Goal: Information Seeking & Learning: Learn about a topic

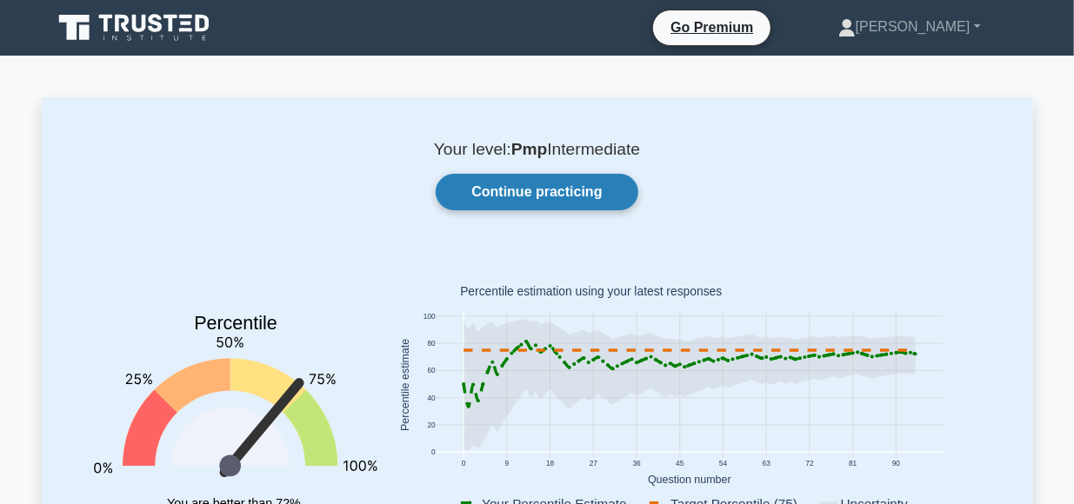
click at [545, 187] on link "Continue practicing" at bounding box center [537, 192] width 202 height 37
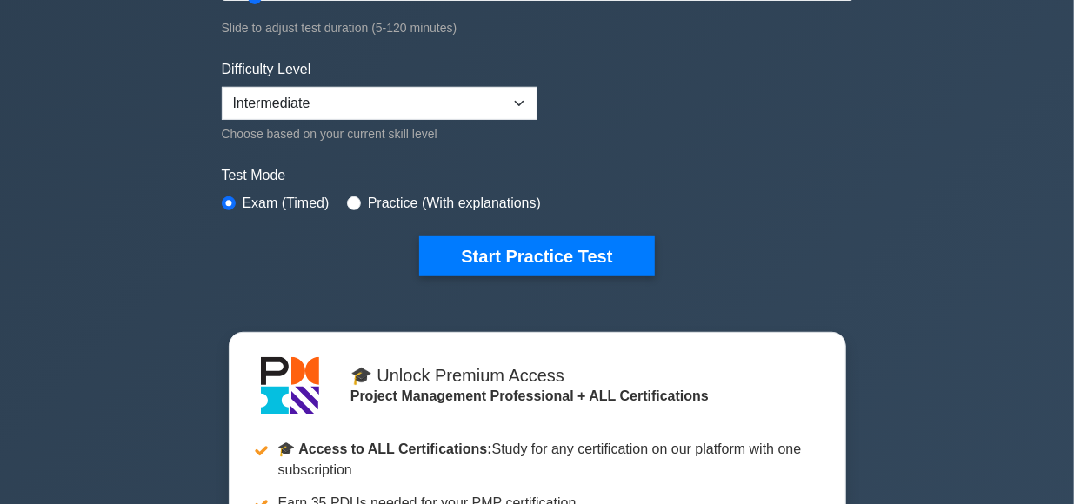
scroll to position [395, 0]
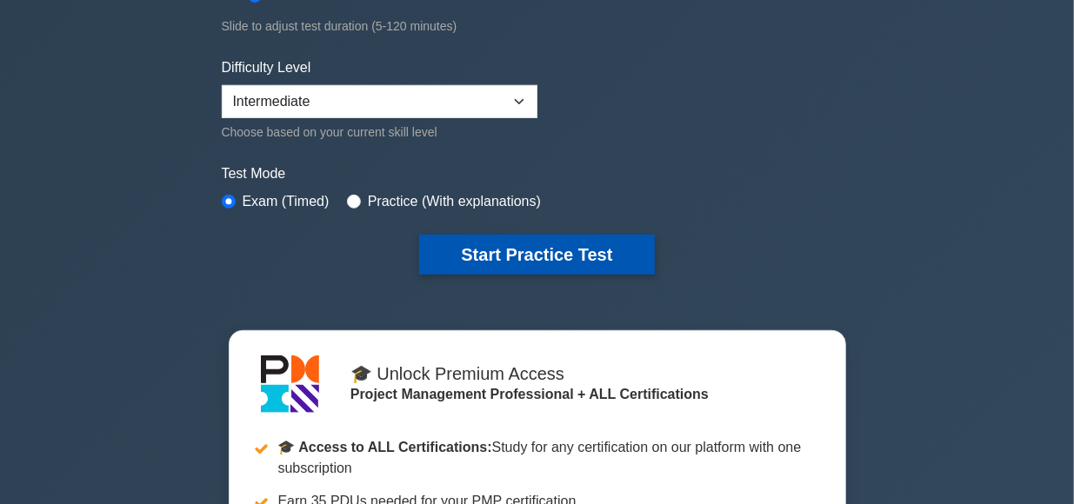
click at [555, 250] on button "Start Practice Test" at bounding box center [536, 255] width 235 height 40
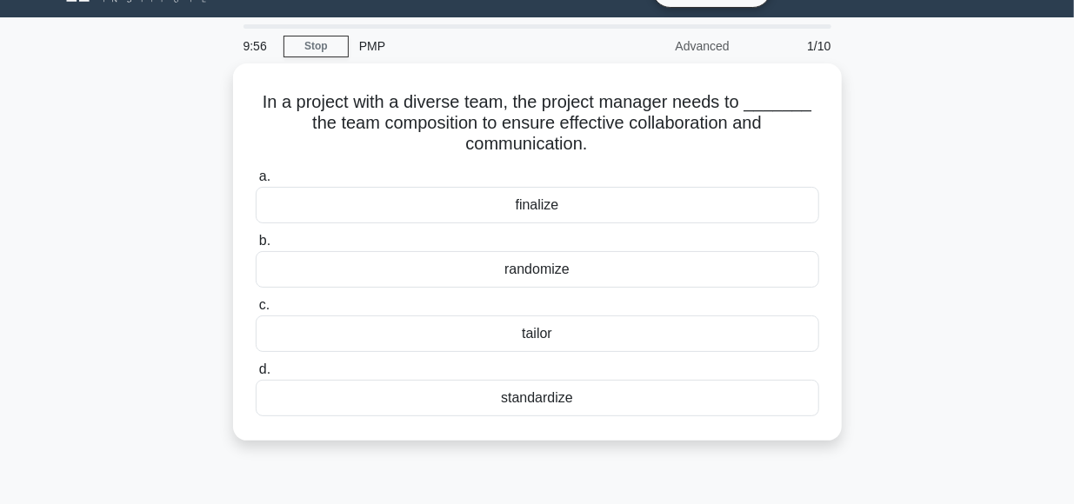
scroll to position [37, 0]
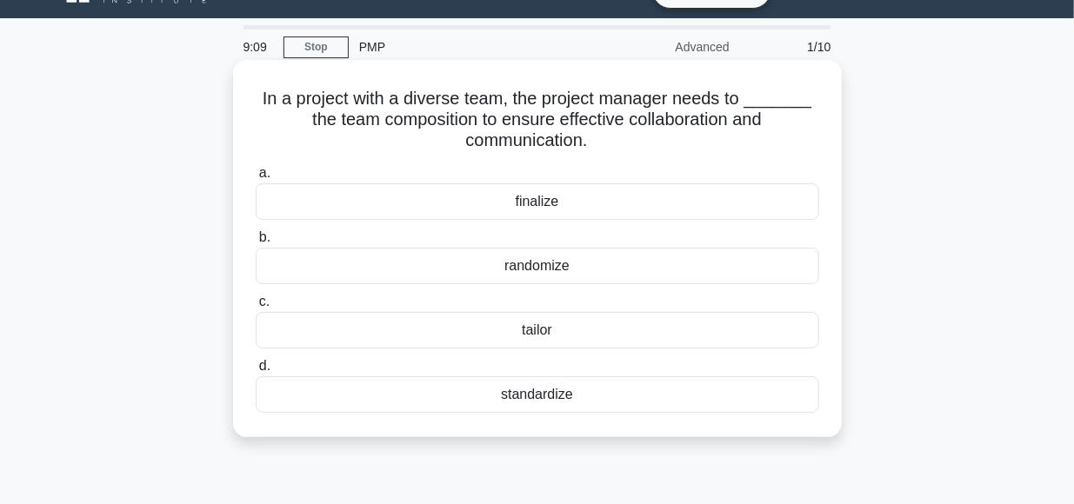
click at [535, 329] on div "tailor" at bounding box center [537, 330] width 563 height 37
click at [256, 308] on input "c. tailor" at bounding box center [256, 301] width 0 height 11
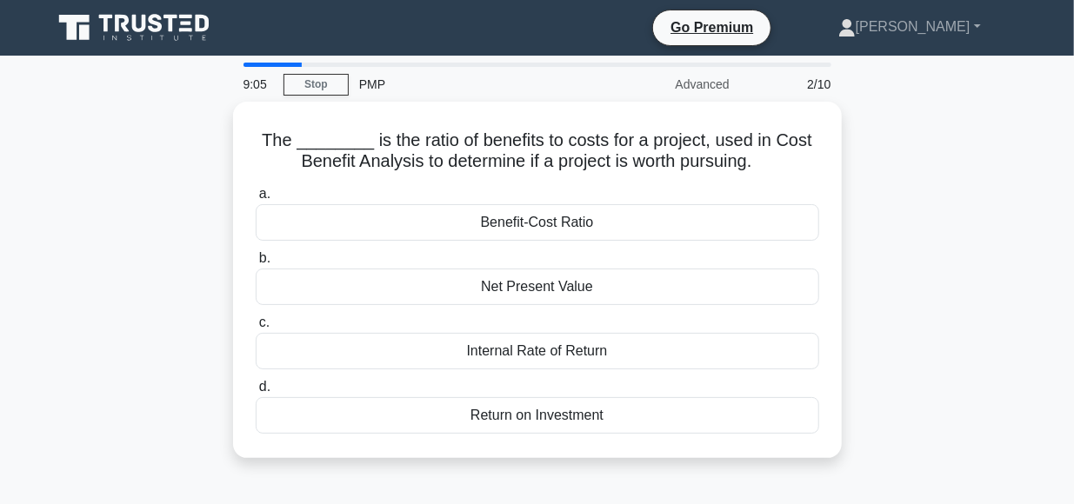
scroll to position [0, 0]
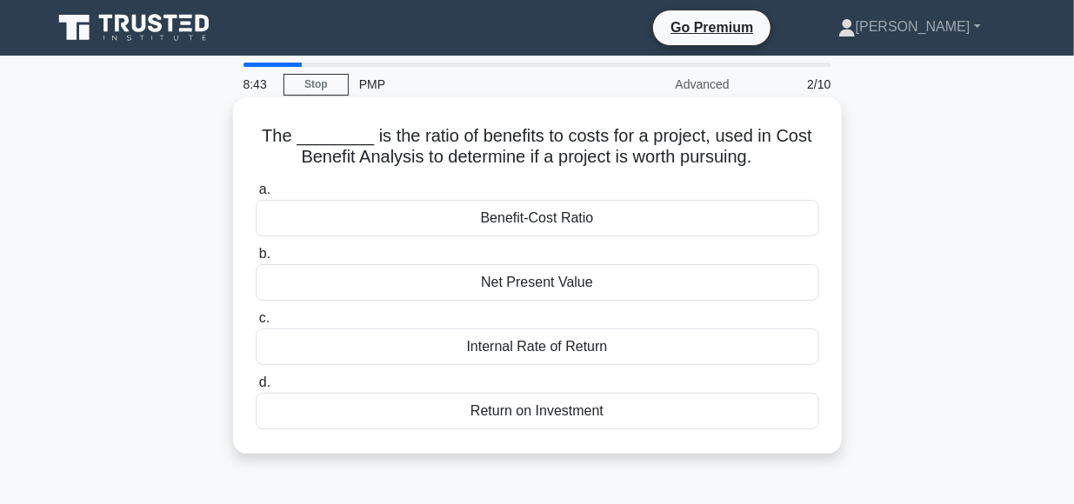
click at [515, 218] on div "Benefit-Cost Ratio" at bounding box center [537, 218] width 563 height 37
click at [256, 196] on input "a. Benefit-Cost Ratio" at bounding box center [256, 189] width 0 height 11
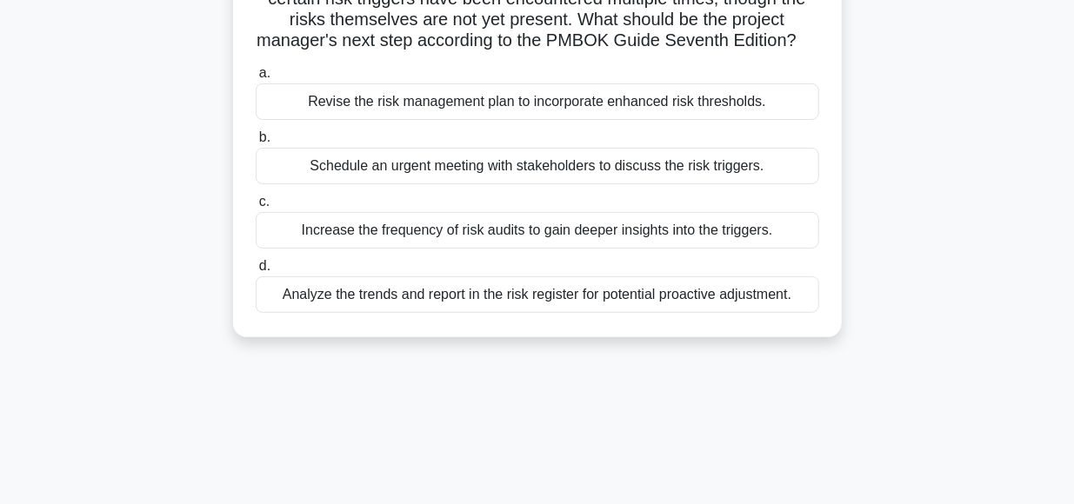
scroll to position [163, 0]
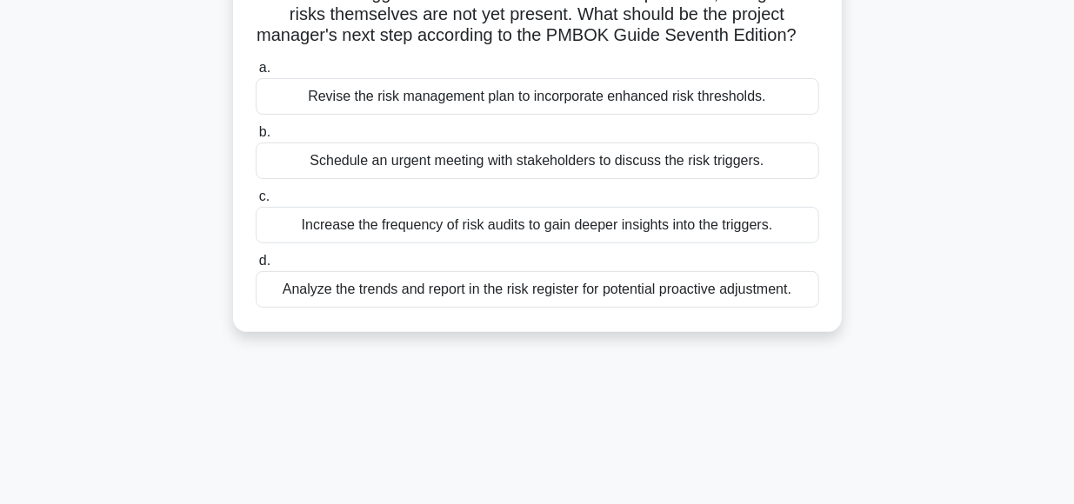
click at [482, 289] on div "Analyze the trends and report in the risk register for potential proactive adju…" at bounding box center [537, 289] width 563 height 37
click at [256, 267] on input "d. Analyze the trends and report in the risk register for potential proactive a…" at bounding box center [256, 261] width 0 height 11
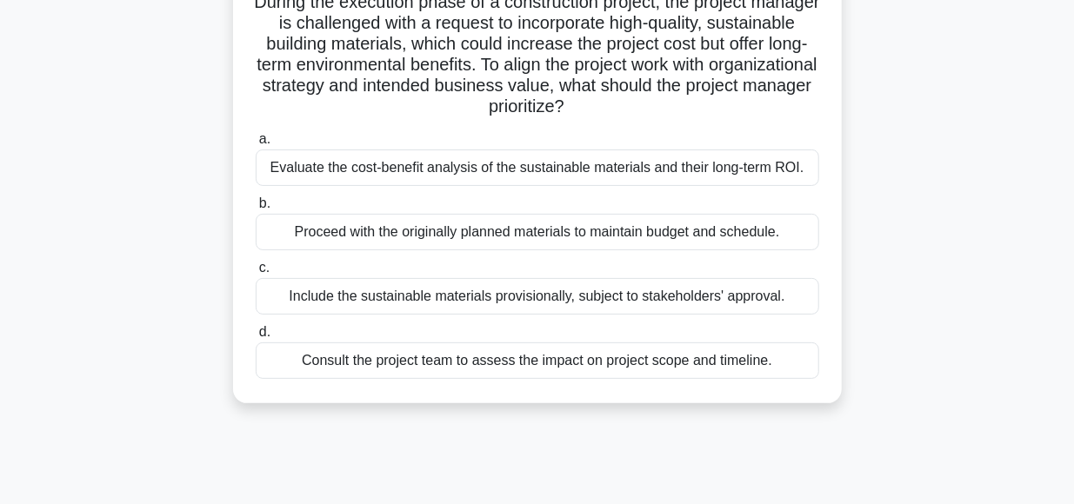
scroll to position [139, 0]
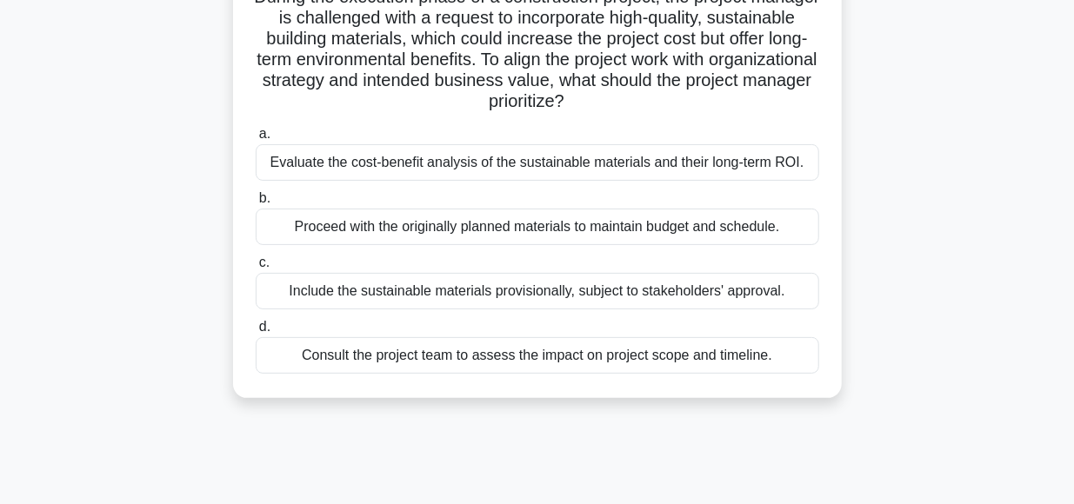
click at [469, 358] on div "Consult the project team to assess the impact on project scope and timeline." at bounding box center [537, 355] width 563 height 37
click at [256, 333] on input "d. Consult the project team to assess the impact on project scope and timeline." at bounding box center [256, 327] width 0 height 11
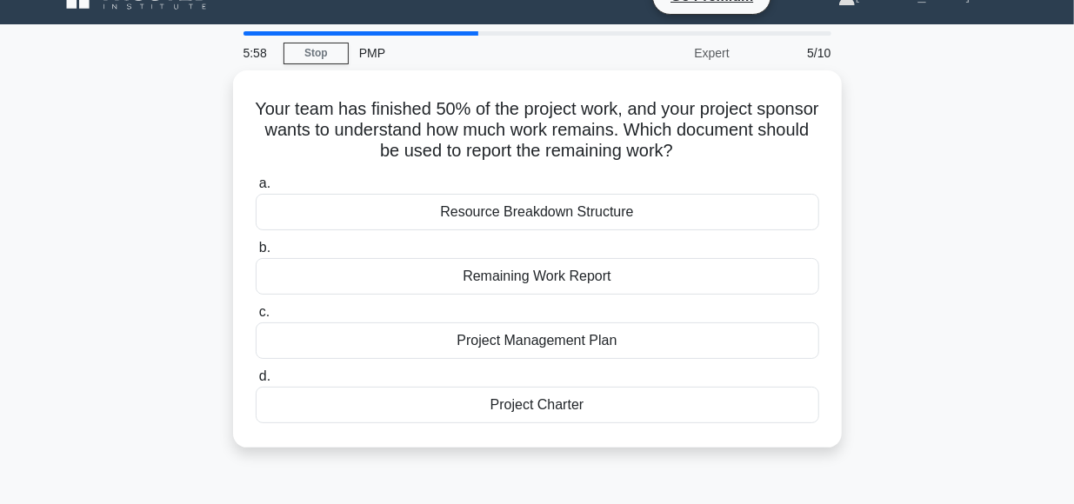
scroll to position [31, 0]
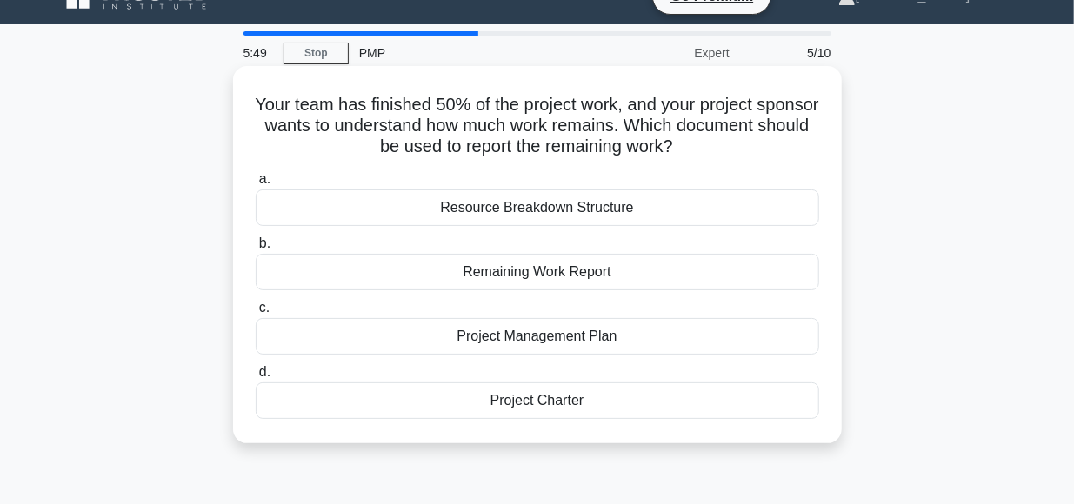
click at [547, 276] on div "Remaining Work Report" at bounding box center [537, 272] width 563 height 37
click at [256, 249] on input "b. Remaining Work Report" at bounding box center [256, 243] width 0 height 11
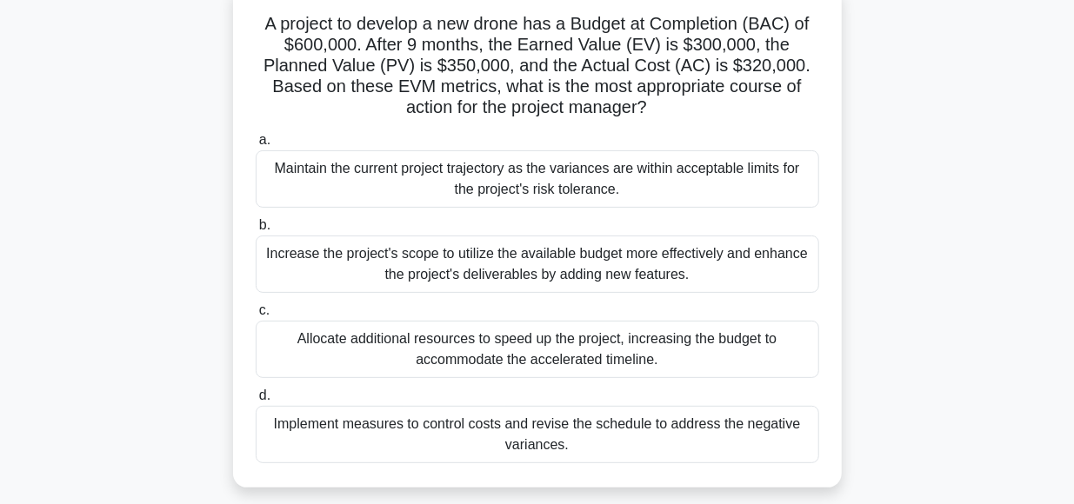
scroll to position [116, 0]
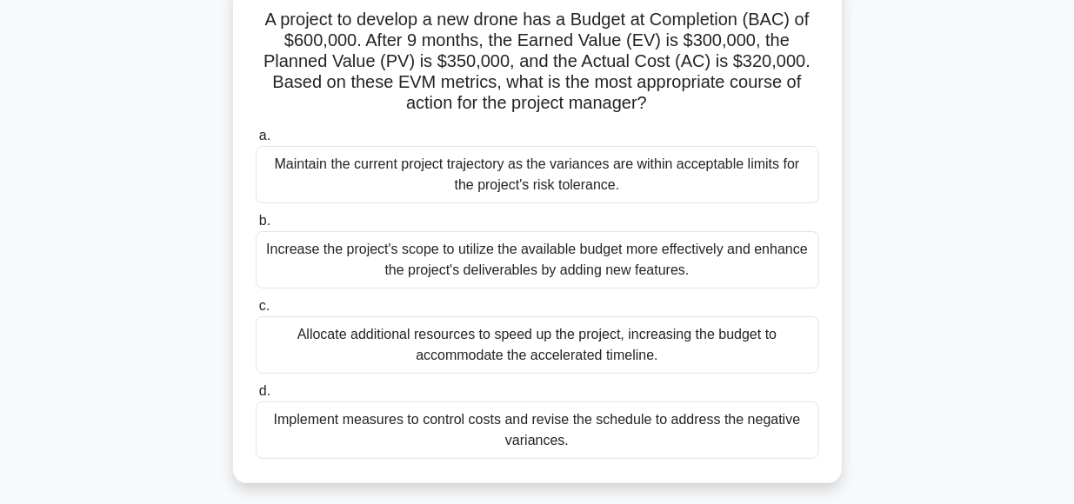
click at [480, 424] on div "Implement measures to control costs and revise the schedule to address the nega…" at bounding box center [537, 430] width 563 height 57
click at [256, 397] on input "d. Implement measures to control costs and revise the schedule to address the n…" at bounding box center [256, 391] width 0 height 11
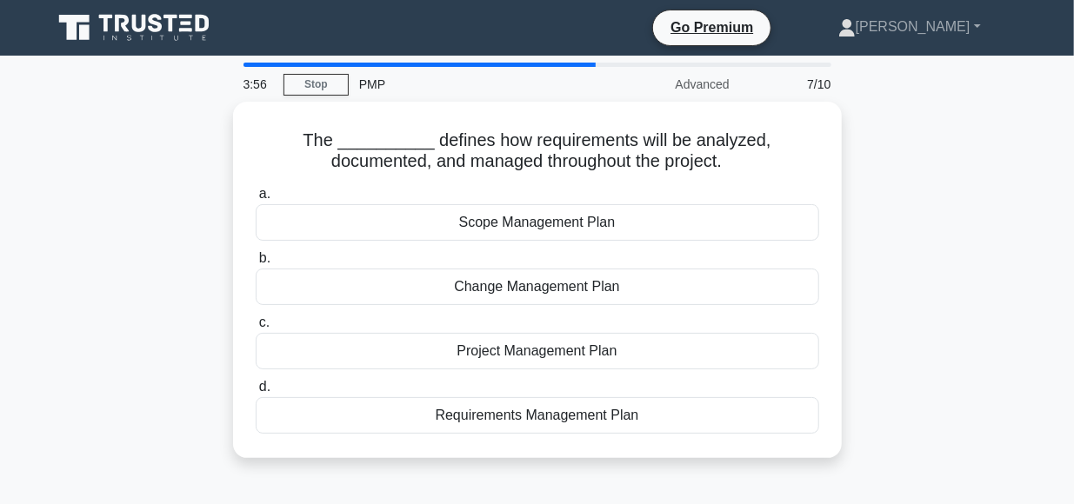
scroll to position [0, 0]
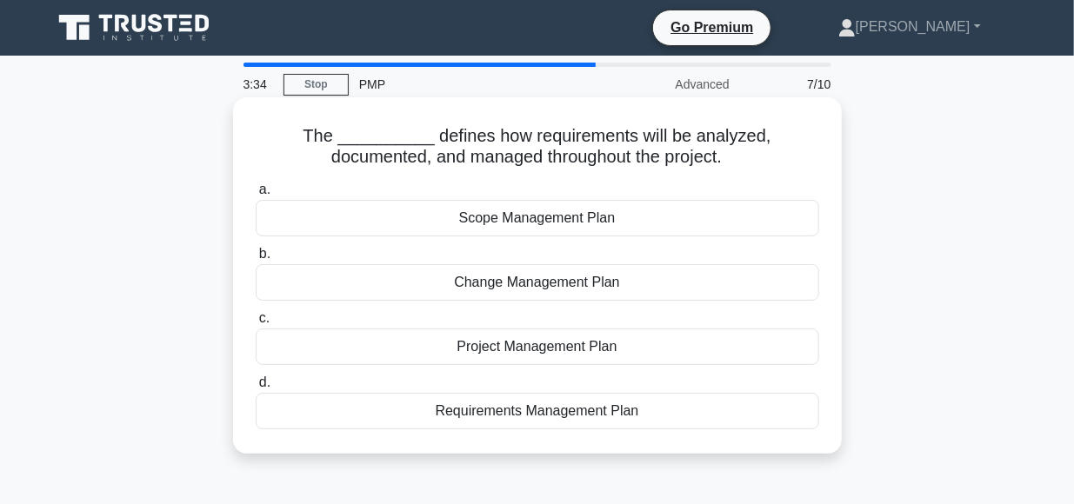
click at [505, 409] on div "Requirements Management Plan" at bounding box center [537, 411] width 563 height 37
click at [256, 389] on input "d. Requirements Management Plan" at bounding box center [256, 382] width 0 height 11
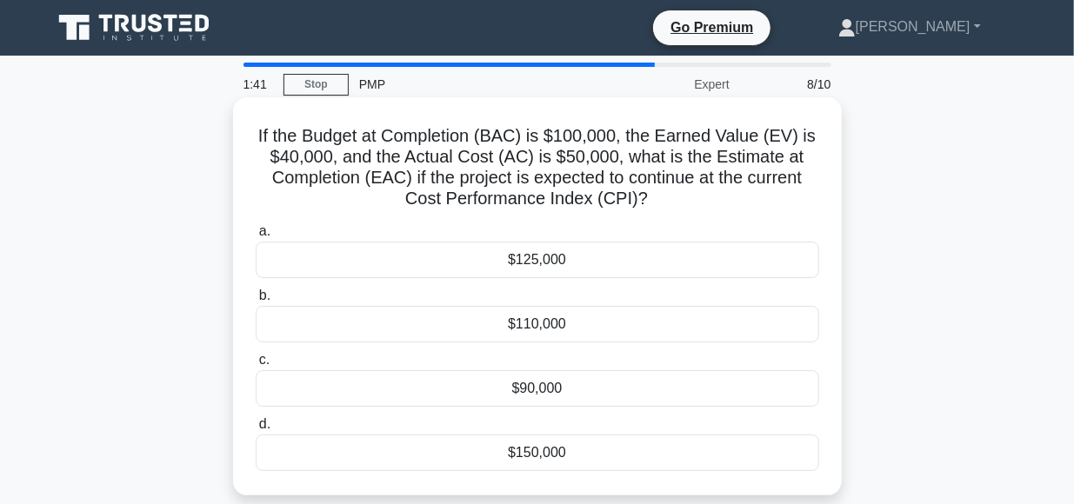
click at [542, 266] on div "$125,000" at bounding box center [537, 260] width 563 height 37
click at [256, 237] on input "a. $125,000" at bounding box center [256, 231] width 0 height 11
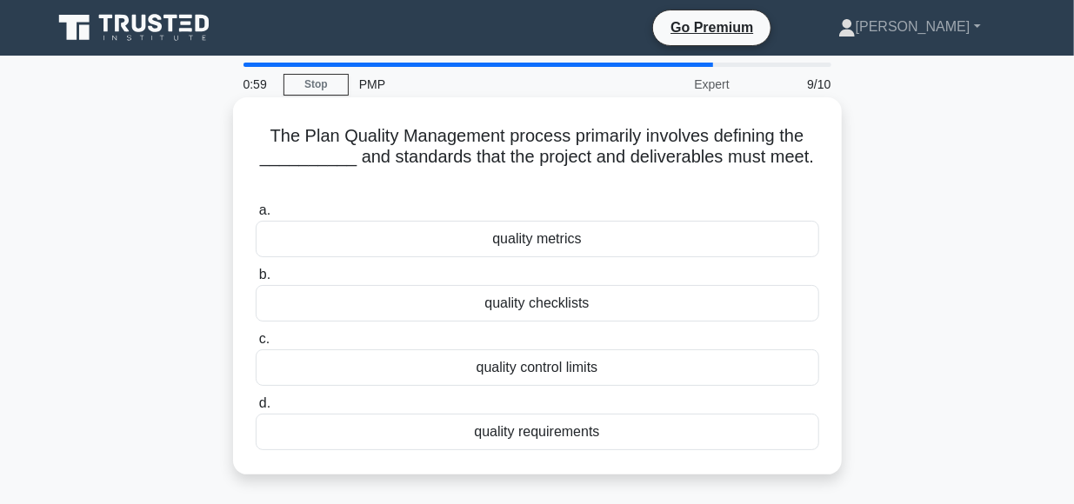
click at [515, 221] on div "quality metrics" at bounding box center [537, 239] width 563 height 37
click at [256, 216] on input "a. quality metrics" at bounding box center [256, 210] width 0 height 11
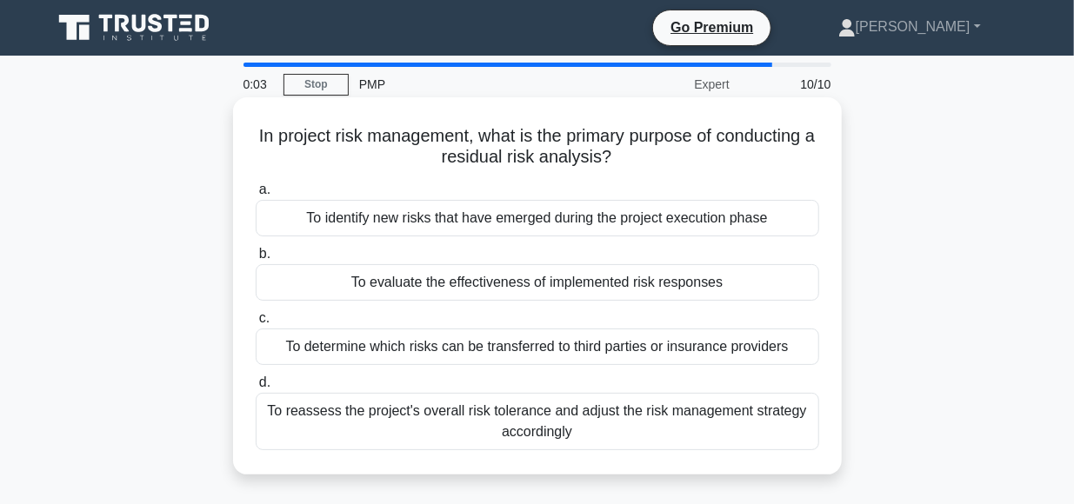
click at [456, 420] on div "To reassess the project's overall risk tolerance and adjust the risk management…" at bounding box center [537, 421] width 563 height 57
click at [256, 389] on input "d. To reassess the project's overall risk tolerance and adjust the risk managem…" at bounding box center [256, 382] width 0 height 11
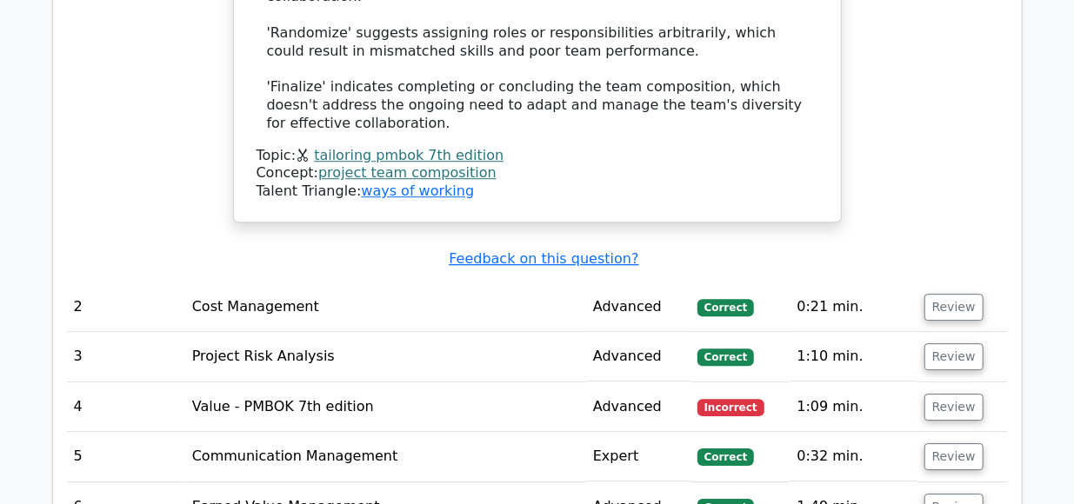
scroll to position [2424, 0]
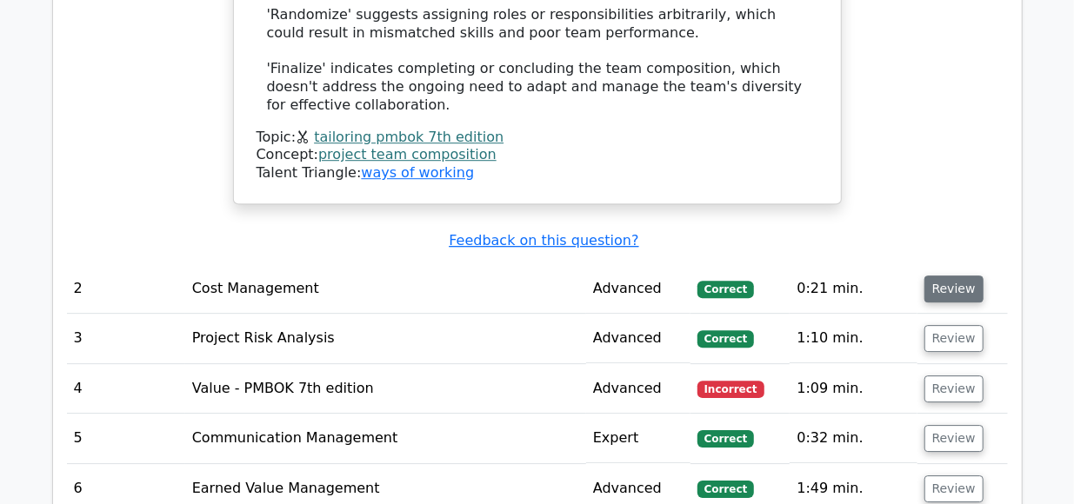
click at [948, 276] on button "Review" at bounding box center [953, 289] width 59 height 27
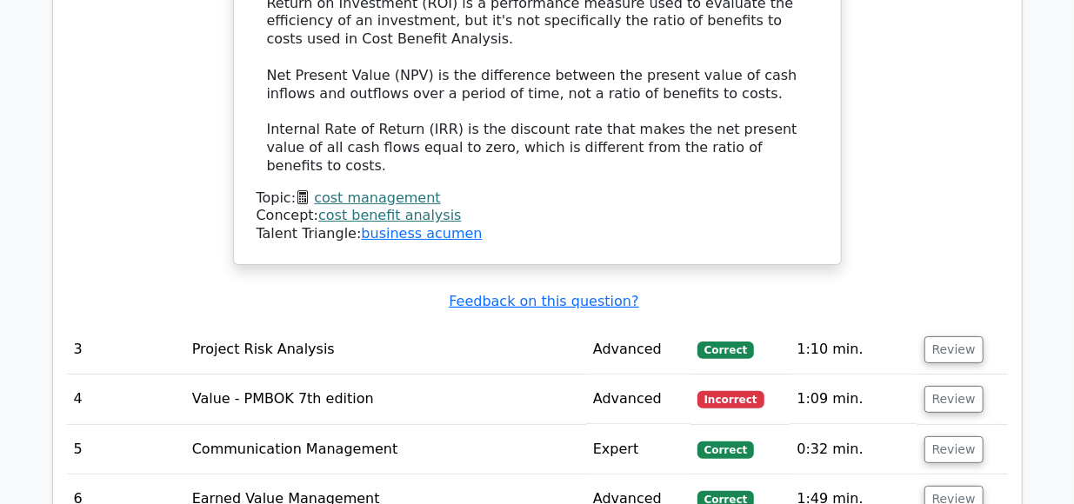
scroll to position [3266, 0]
click at [938, 336] on button "Review" at bounding box center [953, 349] width 59 height 27
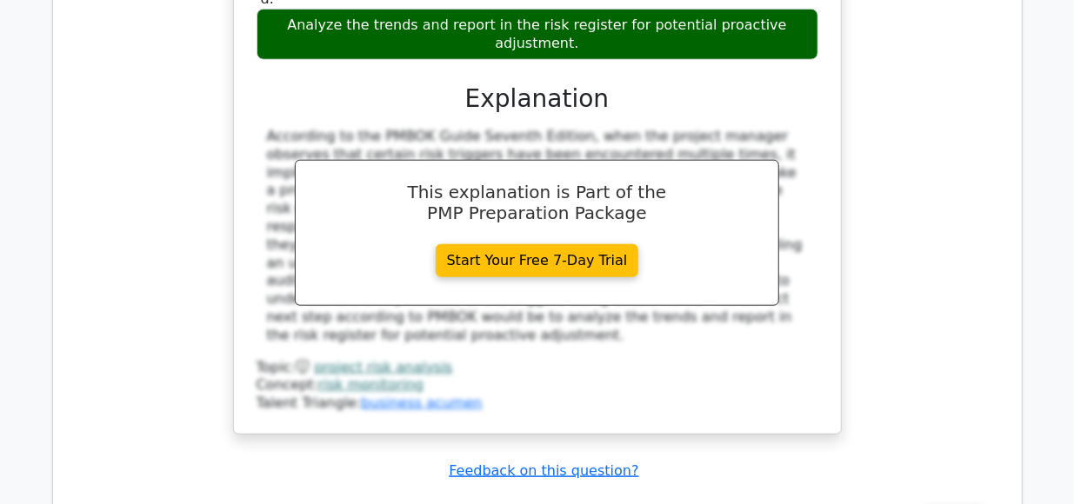
scroll to position [3985, 0]
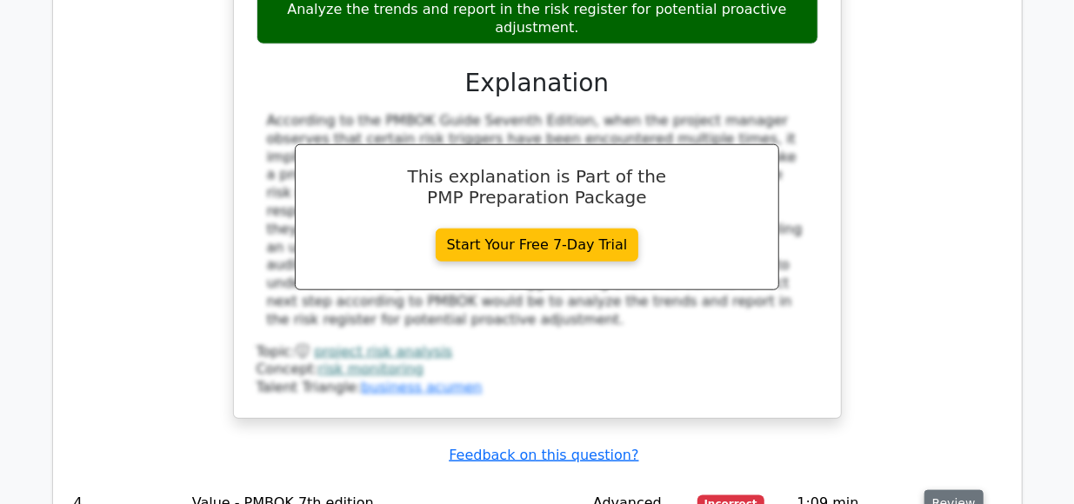
click at [952, 490] on button "Review" at bounding box center [953, 503] width 59 height 27
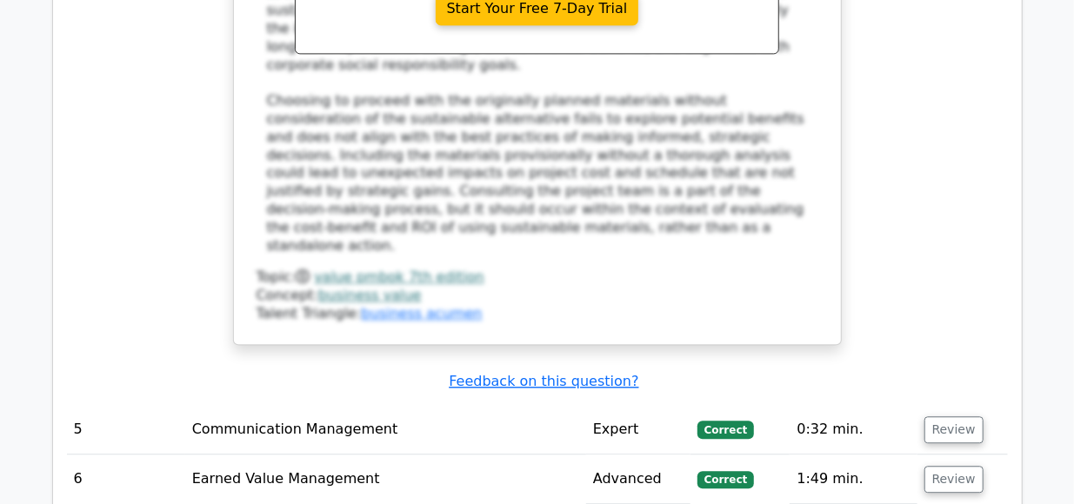
scroll to position [5153, 0]
click at [945, 416] on button "Review" at bounding box center [953, 429] width 59 height 27
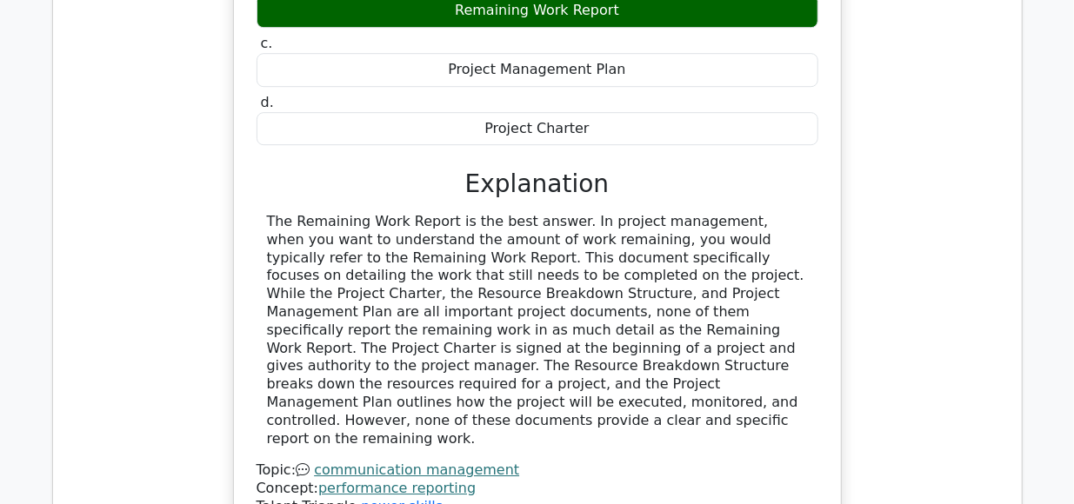
scroll to position [5792, 0]
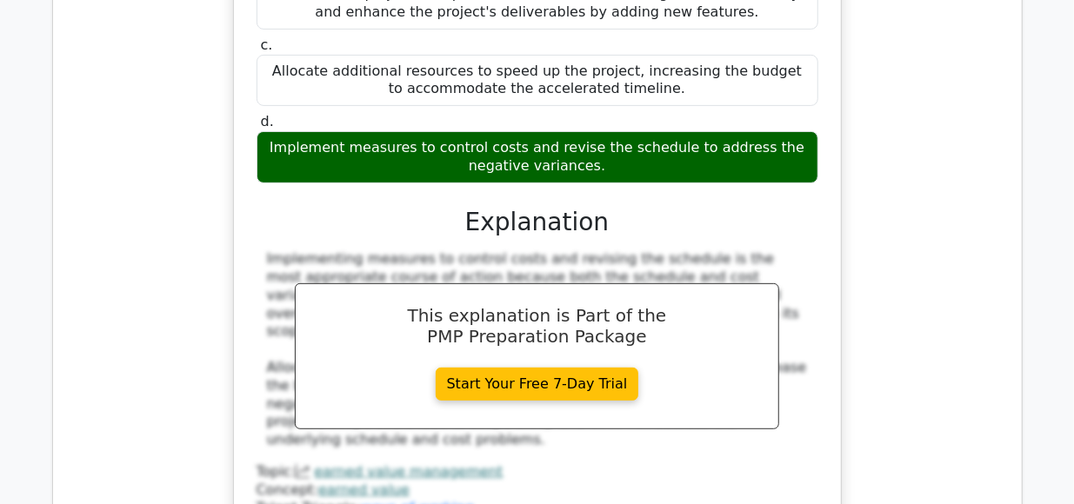
scroll to position [6707, 0]
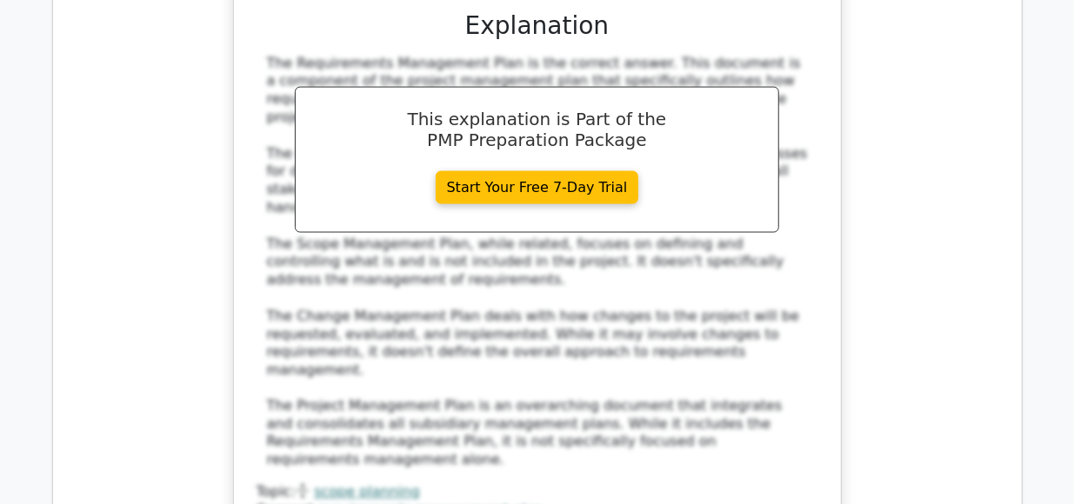
scroll to position [7672, 0]
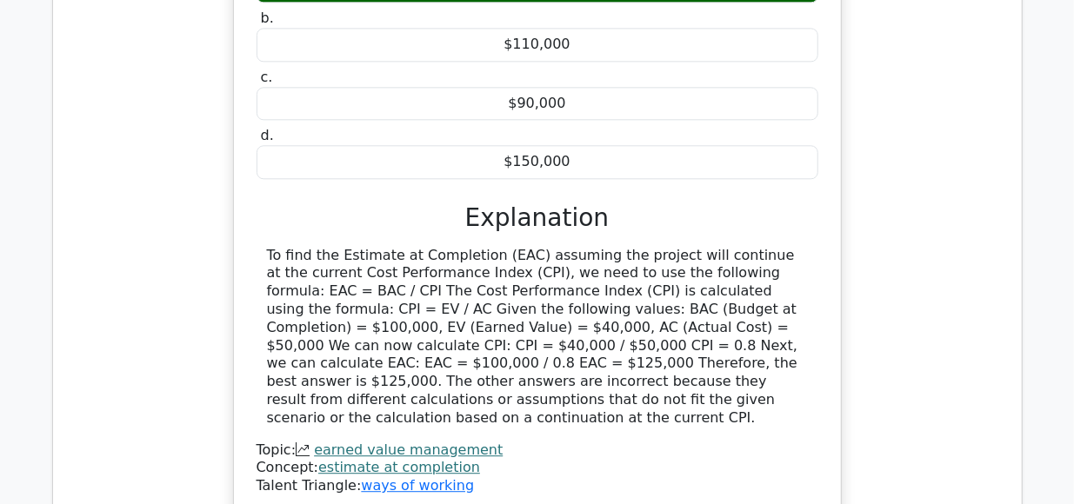
scroll to position [8519, 0]
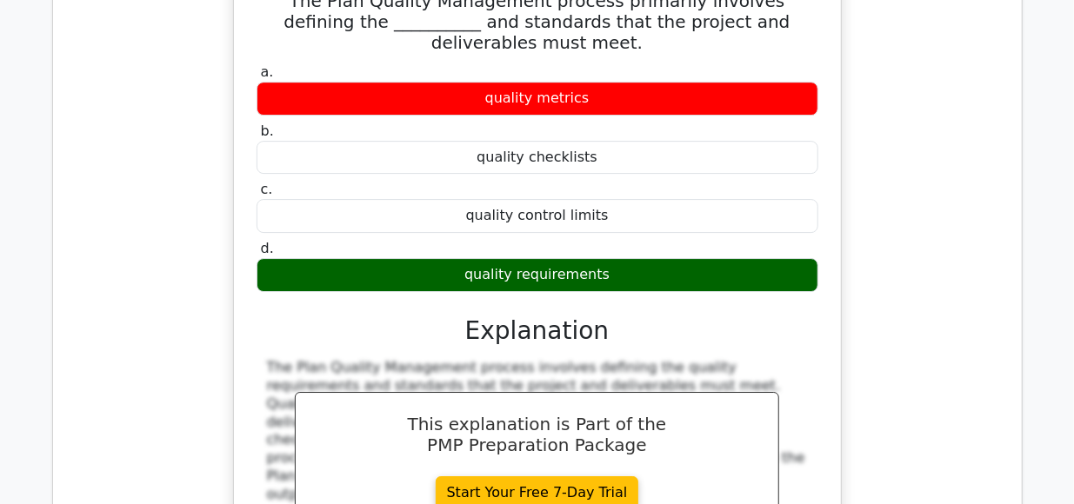
scroll to position [9179, 0]
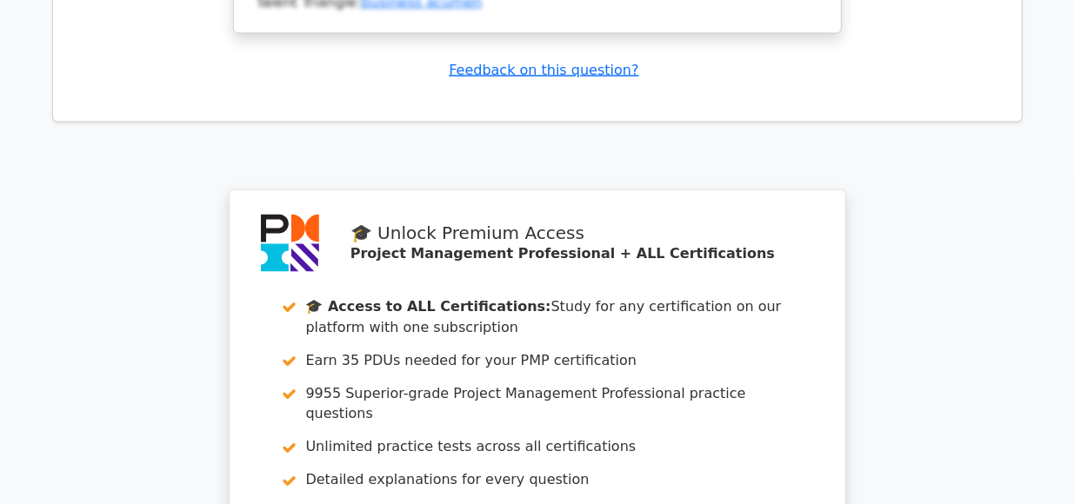
scroll to position [10886, 0]
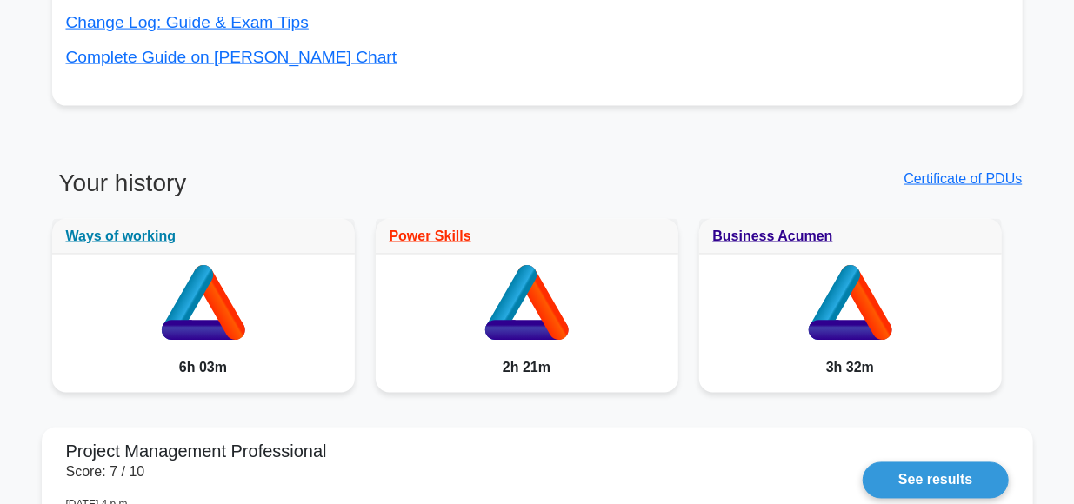
scroll to position [1265, 0]
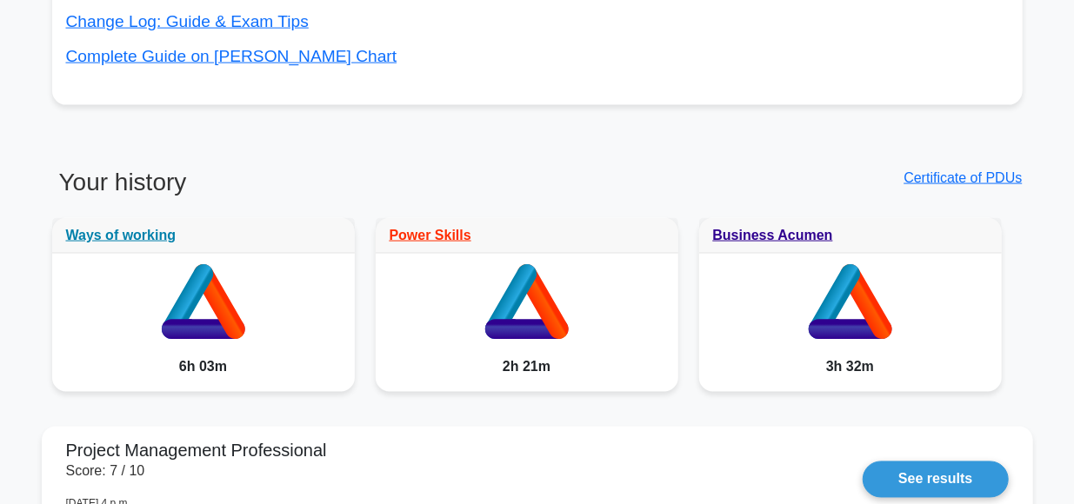
click at [730, 366] on div "3h 32m" at bounding box center [850, 367] width 303 height 49
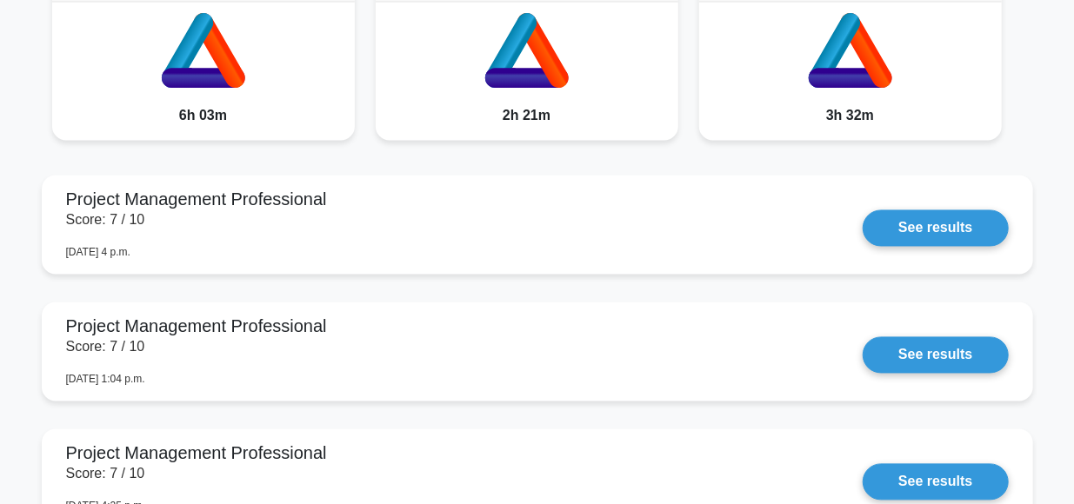
scroll to position [1520, 0]
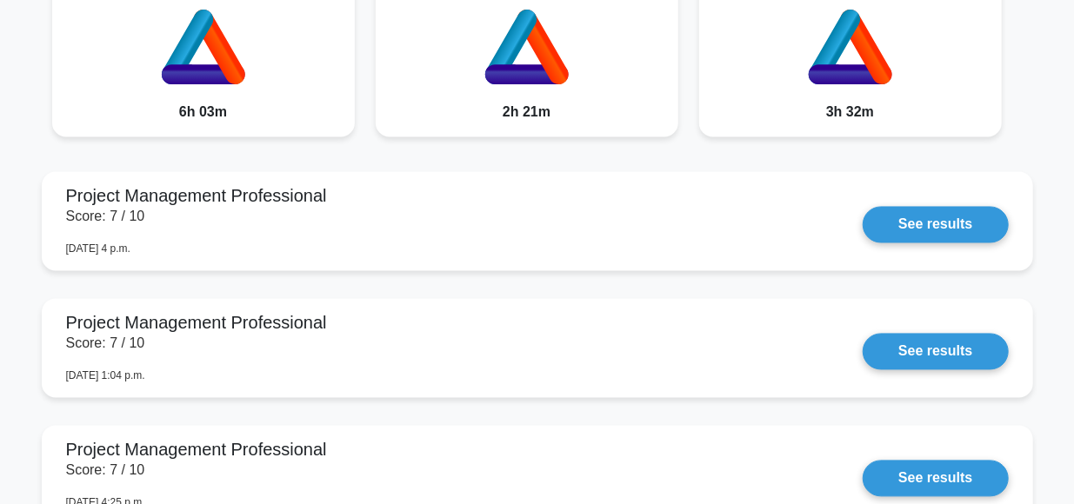
click at [862, 366] on link "See results" at bounding box center [934, 352] width 145 height 37
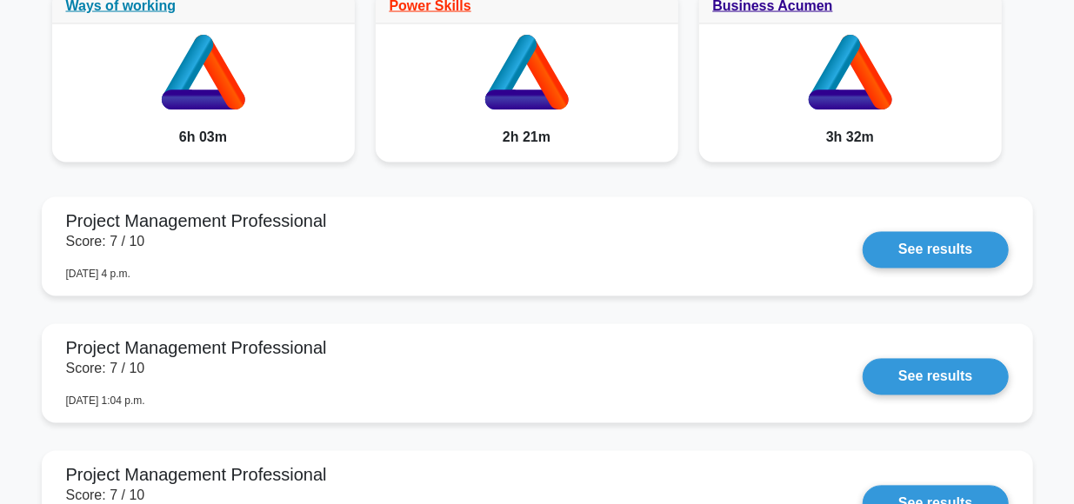
scroll to position [1496, 0]
